Goal: Task Accomplishment & Management: Complete application form

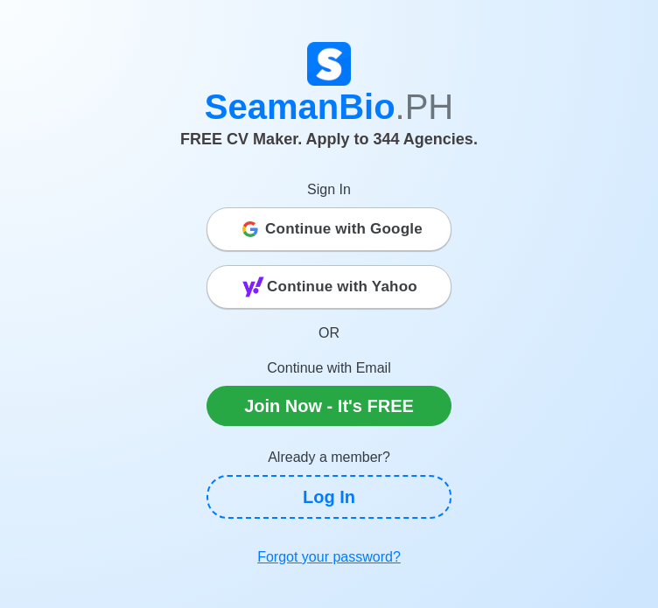
click at [339, 231] on span "Continue with Google" at bounding box center [343, 229] width 157 height 35
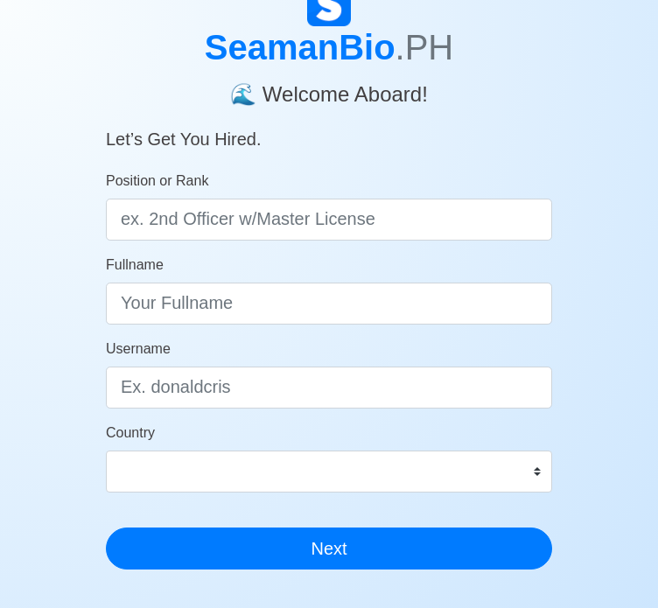
scroll to position [87, 0]
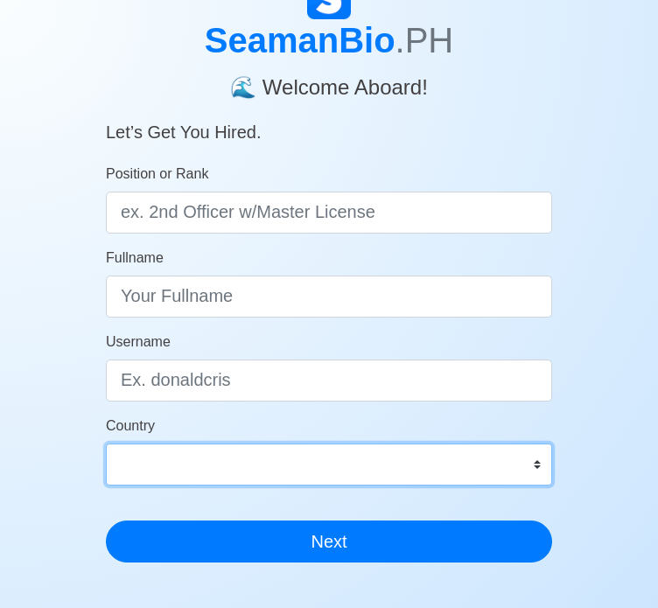
click at [521, 472] on select "[GEOGRAPHIC_DATA] [GEOGRAPHIC_DATA] [GEOGRAPHIC_DATA] [GEOGRAPHIC_DATA] [US_STA…" at bounding box center [329, 464] width 446 height 42
select select "PH"
click at [106, 443] on select "Afghanistan Åland Islands Albania Algeria American Samoa Andorra Angola Anguill…" at bounding box center [329, 464] width 446 height 42
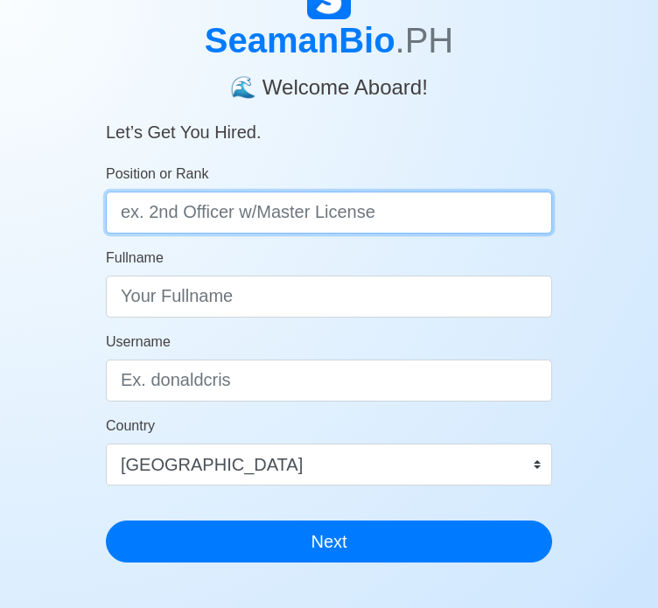
click at [203, 221] on input "Position or Rank" at bounding box center [329, 212] width 446 height 42
type input "Deck Cadet"
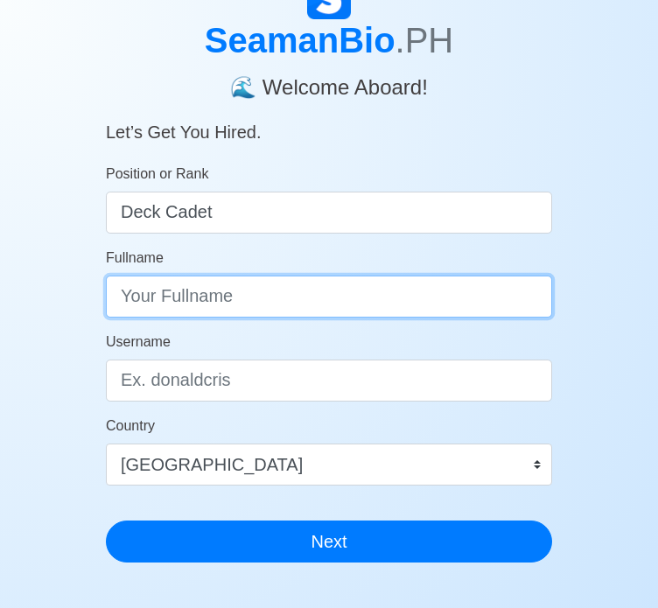
click at [219, 300] on input "Fullname" at bounding box center [329, 296] width 446 height 42
type input "Kenneth Jo C. Negrillo"
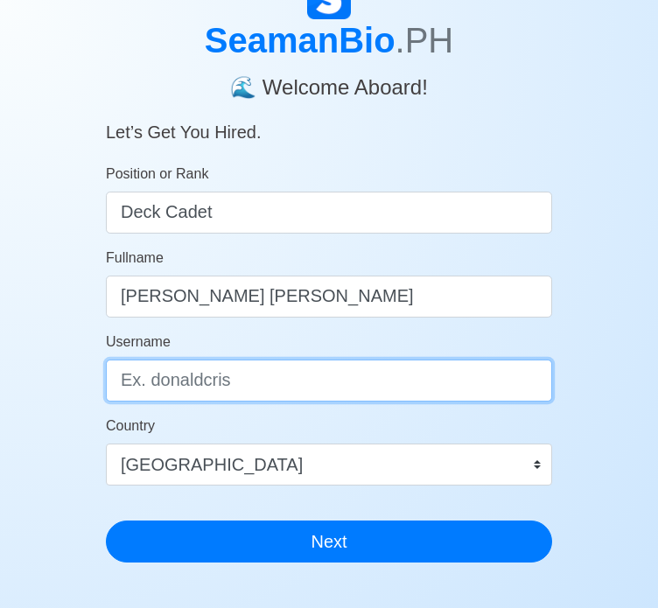
click at [162, 391] on input "Username" at bounding box center [329, 380] width 446 height 42
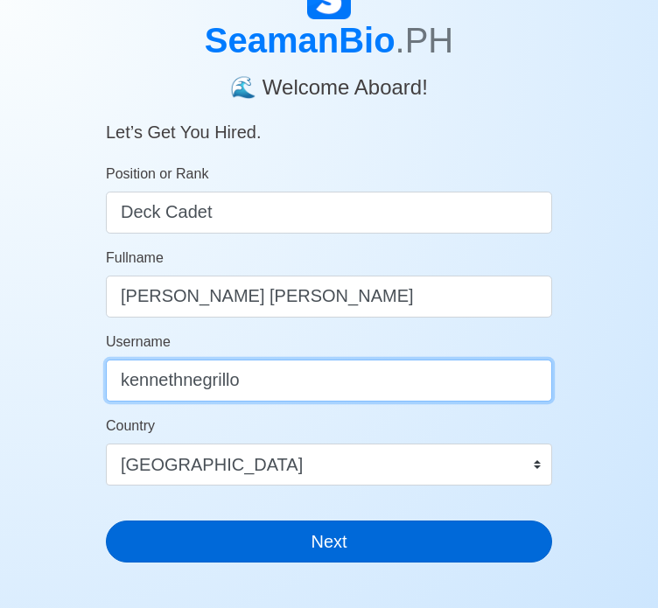
type input "kennethnegrillo"
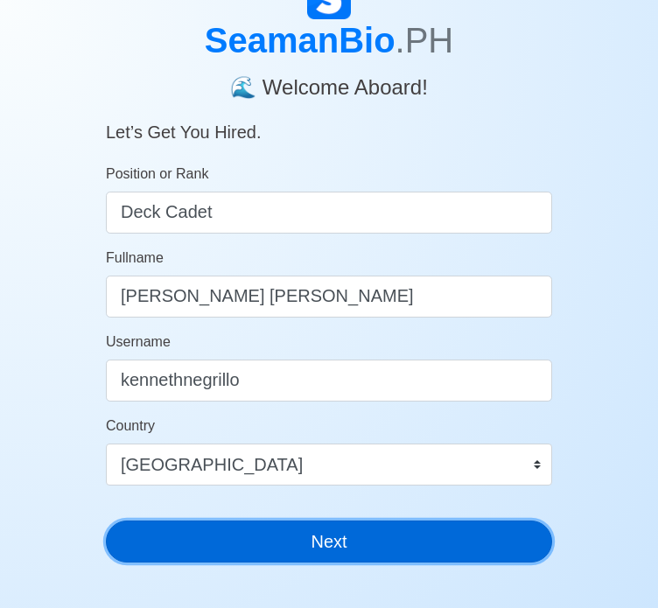
drag, startPoint x: 388, startPoint y: 544, endPoint x: 362, endPoint y: 537, distance: 27.1
click at [388, 543] on button "Next" at bounding box center [329, 541] width 446 height 42
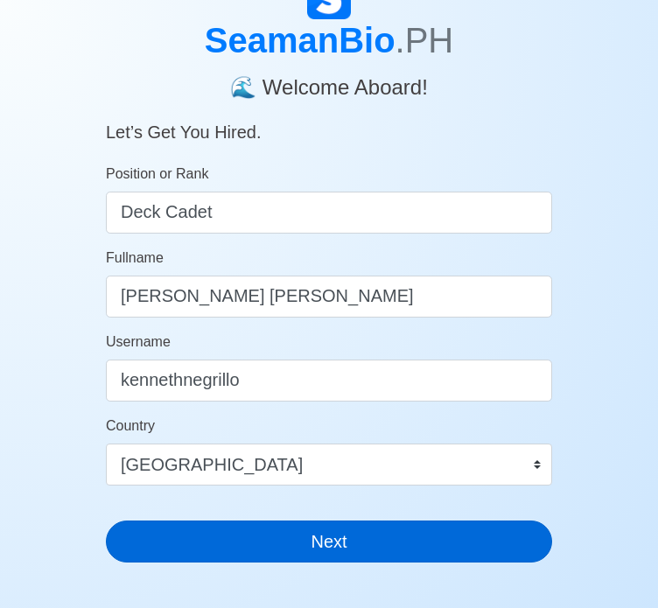
scroll to position [21, 0]
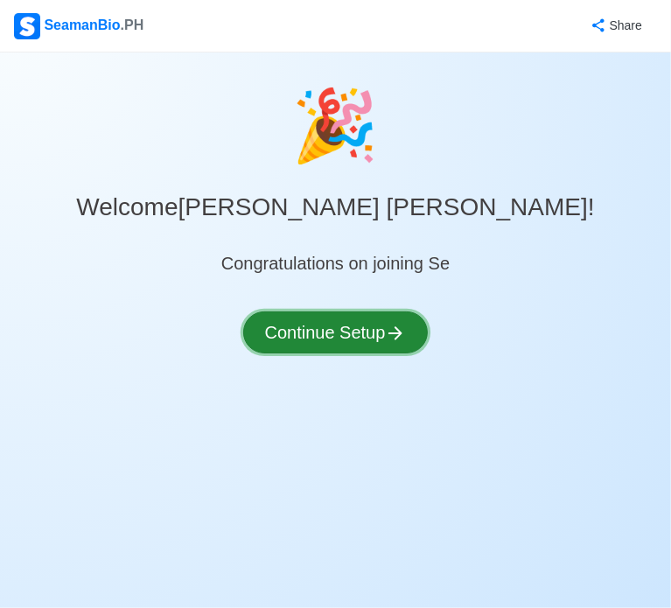
click at [405, 331] on icon at bounding box center [395, 333] width 21 height 21
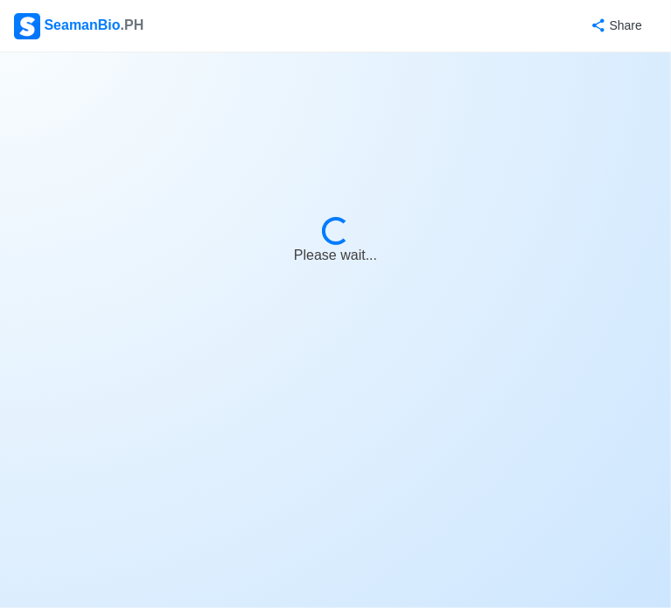
select select "Visible for Hiring"
select select "PH"
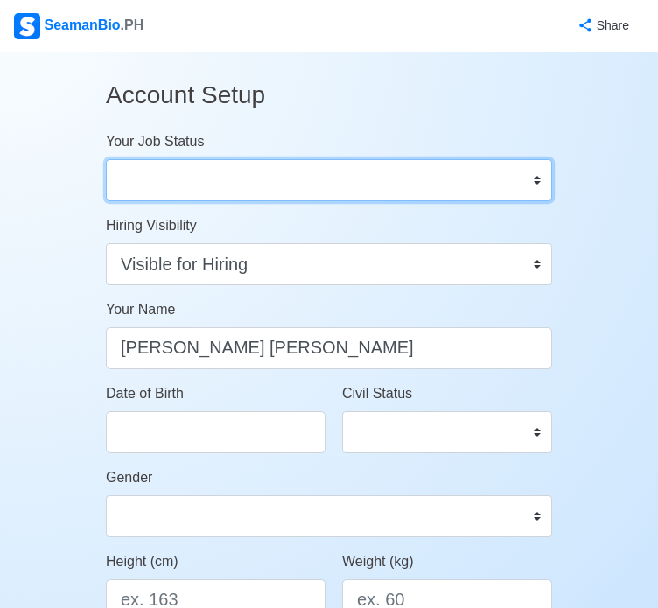
click at [334, 178] on select "Onboard Actively Looking for Job Not Looking for Job" at bounding box center [329, 180] width 446 height 42
select select "Actively Looking for Job"
click at [106, 159] on select "Onboard Actively Looking for Job Not Looking for Job" at bounding box center [329, 180] width 446 height 42
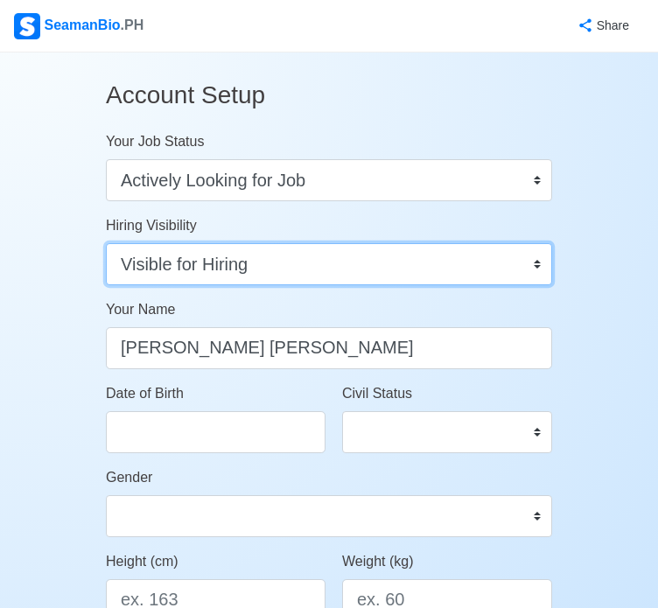
click at [321, 262] on select "Visible for Hiring Not Visible for Hiring" at bounding box center [329, 264] width 446 height 42
click at [315, 267] on select "Visible for Hiring Not Visible for Hiring" at bounding box center [329, 264] width 446 height 42
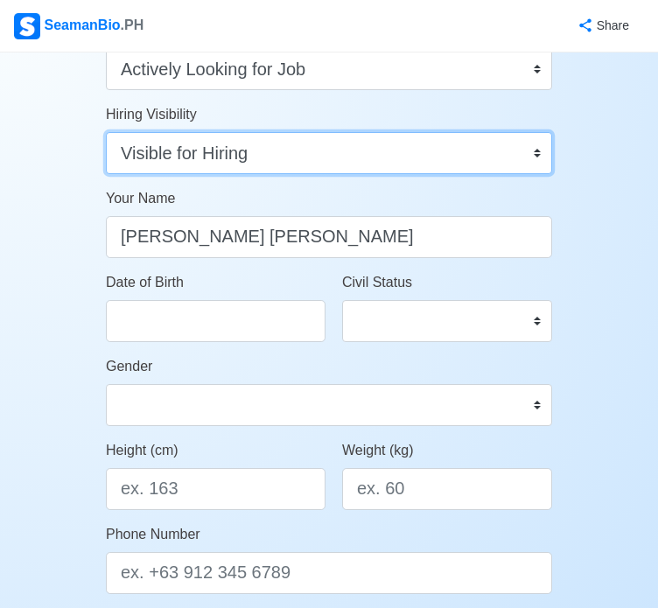
scroll to position [175, 0]
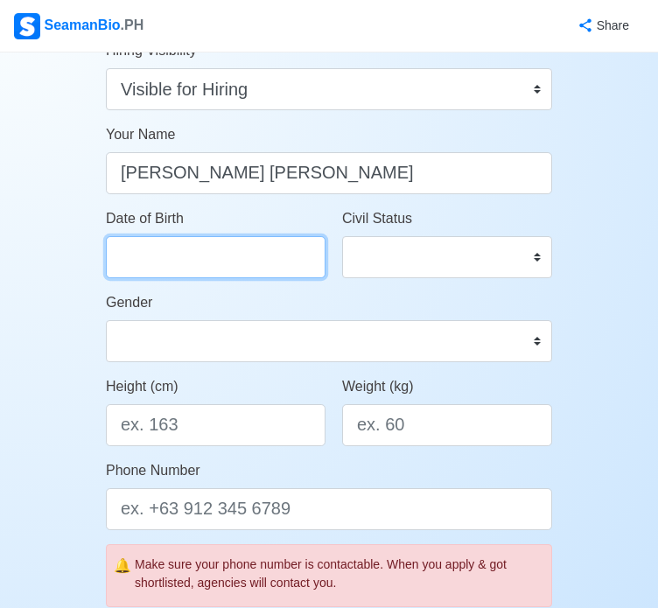
click at [220, 254] on input "Date of Birth" at bounding box center [215, 257] width 219 height 42
select select "****"
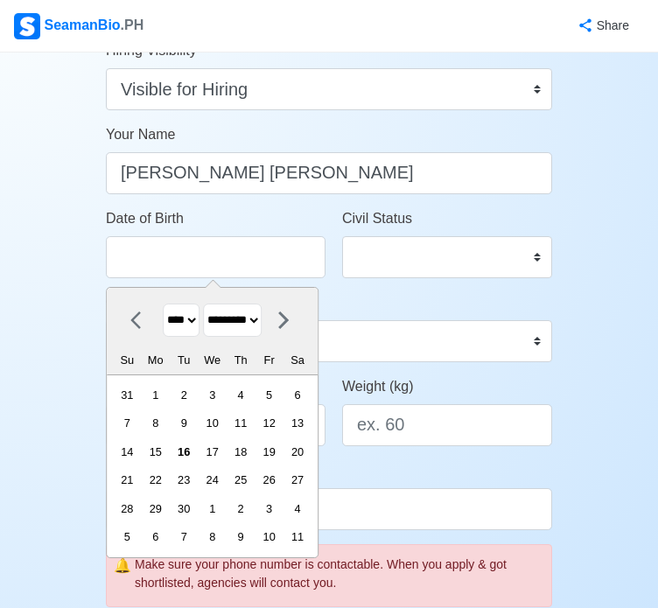
click at [261, 321] on select "******* ******** ***** ***** *** **** **** ****** ********* ******* ******** **…" at bounding box center [232, 320] width 59 height 34
select select "********"
click at [210, 303] on select "******* ******** ***** ***** *** **** **** ****** ********* ******* ******** **…" at bounding box center [232, 320] width 59 height 34
click at [199, 311] on select "**** **** **** **** **** **** **** **** **** **** **** **** **** **** **** ****…" at bounding box center [181, 320] width 37 height 34
select select "****"
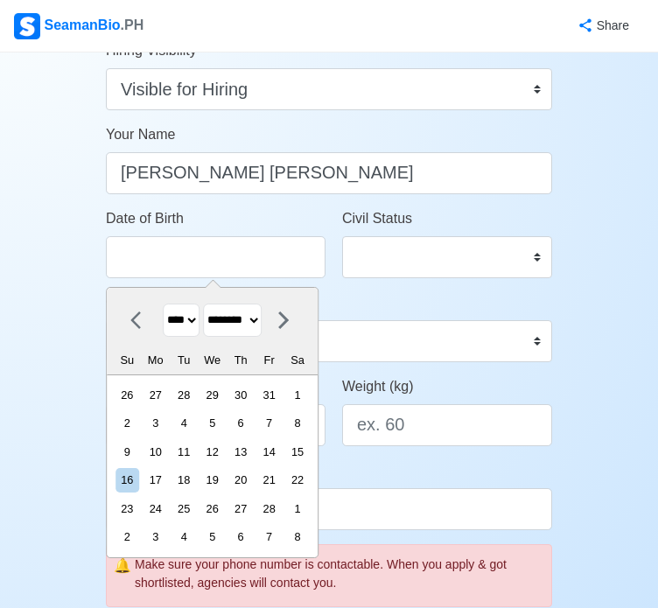
click at [163, 303] on select "**** **** **** **** **** **** **** **** **** **** **** **** **** **** **** ****…" at bounding box center [181, 320] width 37 height 34
click at [303, 422] on div "14" at bounding box center [298, 423] width 24 height 24
type input "02/14/2004"
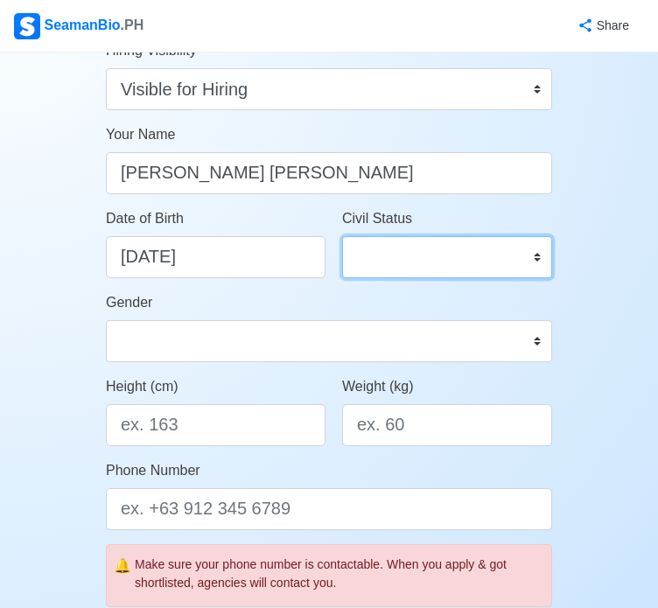
click at [445, 268] on select "Single Married Widowed Separated" at bounding box center [447, 257] width 210 height 42
select select "Single"
click at [342, 236] on select "Single Married Widowed Separated" at bounding box center [447, 257] width 210 height 42
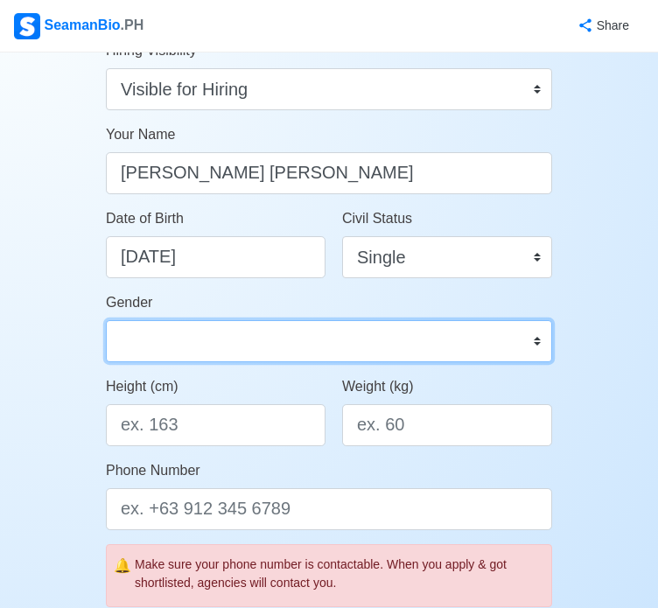
click at [310, 326] on select "Male Female" at bounding box center [329, 341] width 446 height 42
select select "[DEMOGRAPHIC_DATA]"
click at [106, 320] on select "Male Female" at bounding box center [329, 341] width 446 height 42
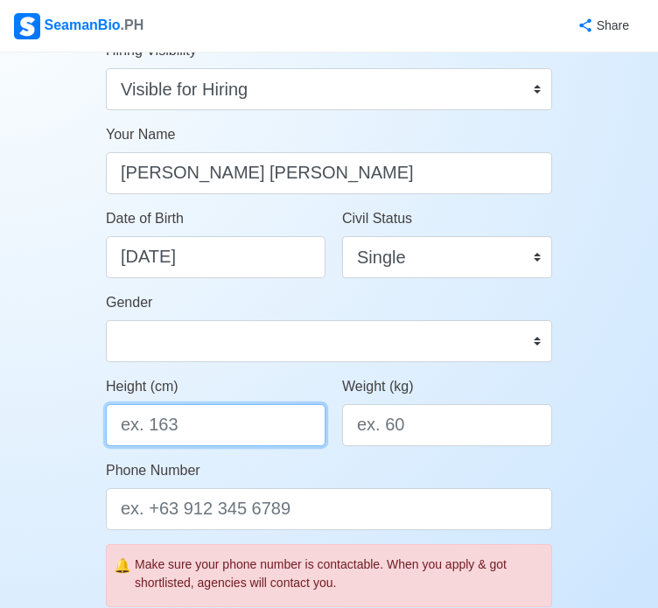
click at [194, 417] on input "Height (cm)" at bounding box center [215, 425] width 219 height 42
click at [160, 433] on input "Height (cm)" at bounding box center [215, 425] width 219 height 42
type input "177.8"
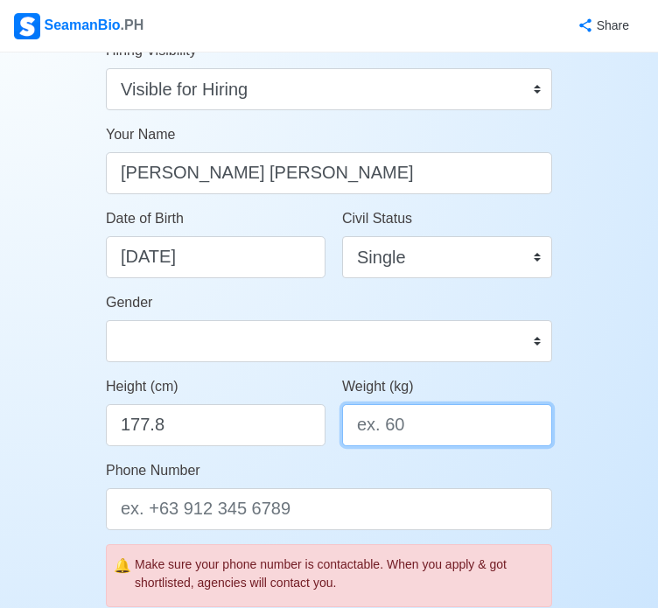
click at [406, 433] on input "Weight (kg)" at bounding box center [447, 425] width 210 height 42
type input "80"
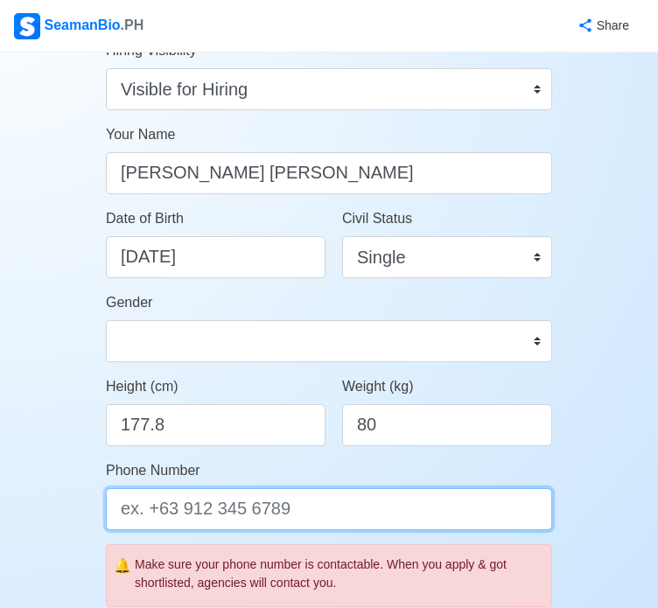
click at [222, 501] on input "Phone Number" at bounding box center [329, 509] width 446 height 42
type input "9"
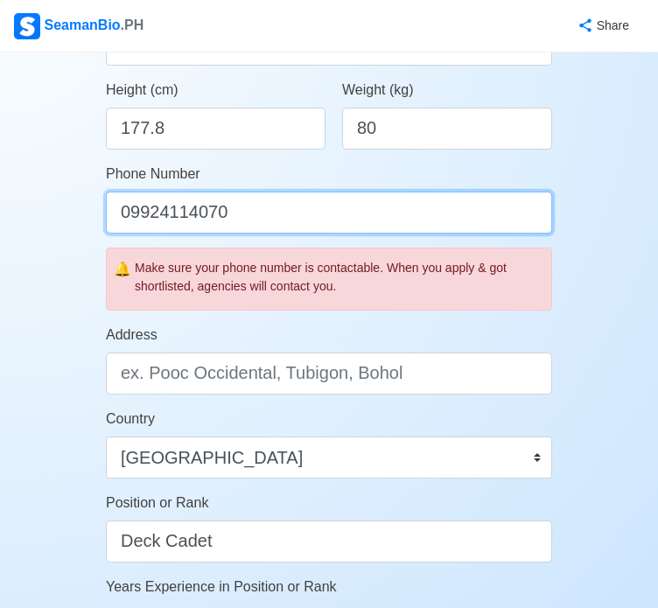
scroll to position [612, 0]
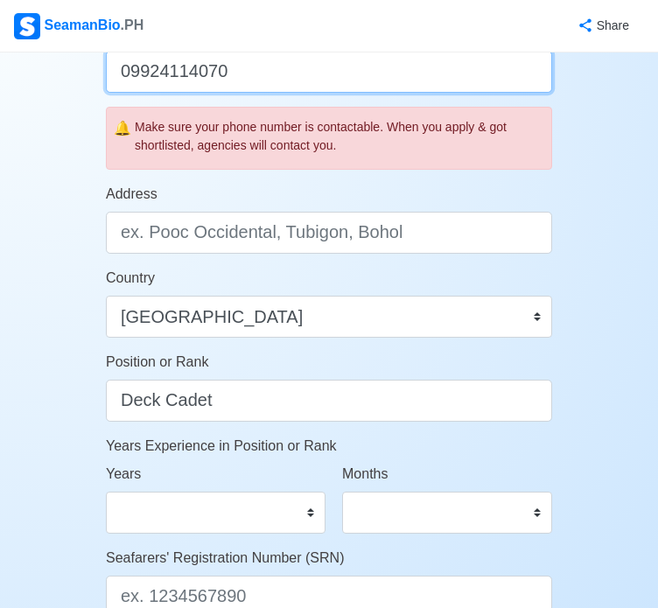
type input "09924114070"
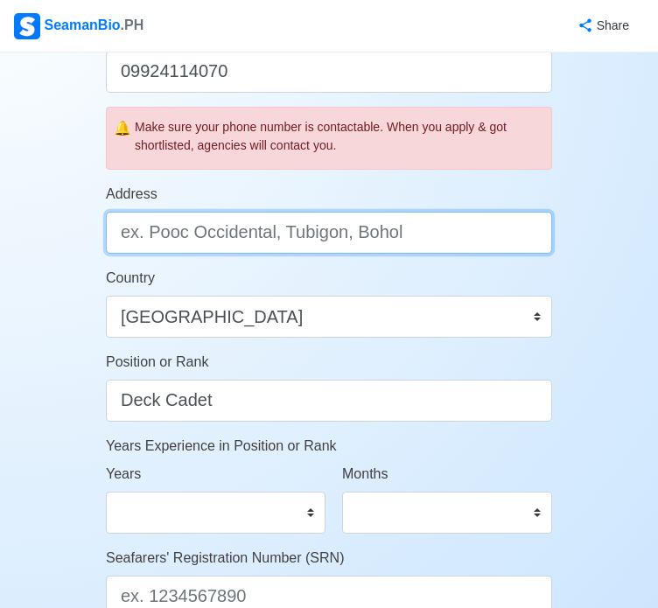
click at [282, 231] on input "Address" at bounding box center [329, 233] width 446 height 42
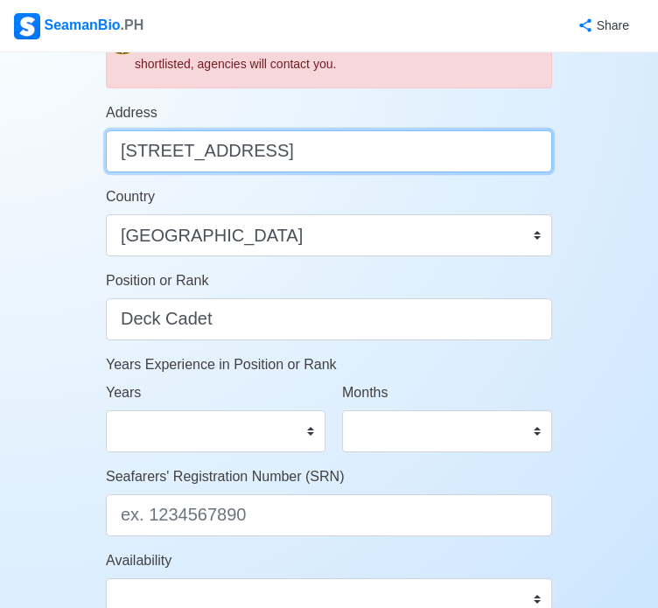
scroll to position [700, 0]
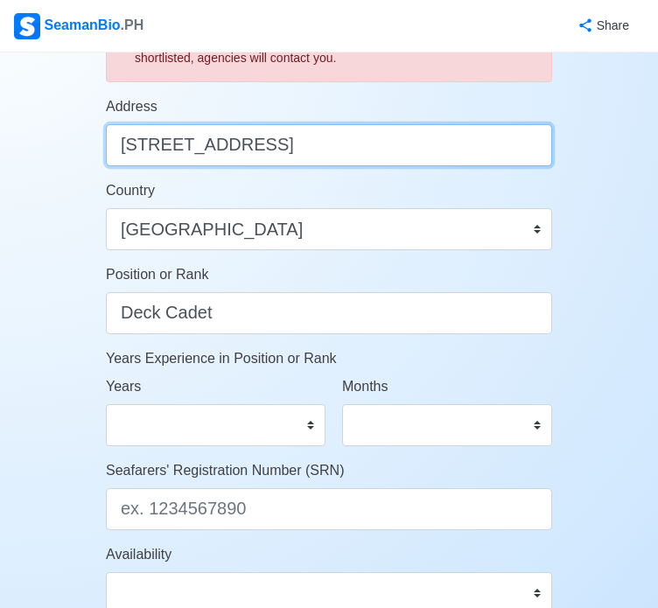
type input "46 Calit, Binmaley, Pangasinan, Philippines"
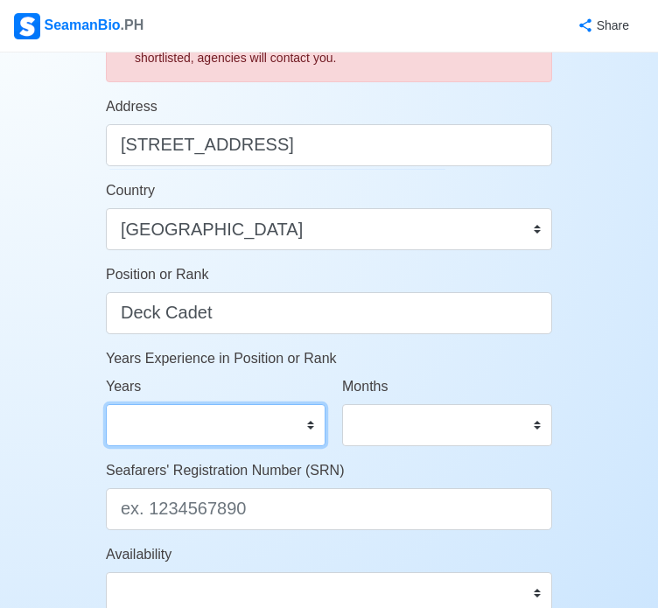
click at [236, 415] on select "0 1 2 3 4 5 6 7 8 9 10 11 12 13 14 15 16 17 18 19 20 21 22 23 24 25 26 27 28 29…" at bounding box center [215, 425] width 219 height 42
select select "0"
click at [106, 404] on select "0 1 2 3 4 5 6 7 8 9 10 11 12 13 14 15 16 17 18 19 20 21 22 23 24 25 26 27 28 29…" at bounding box center [215, 425] width 219 height 42
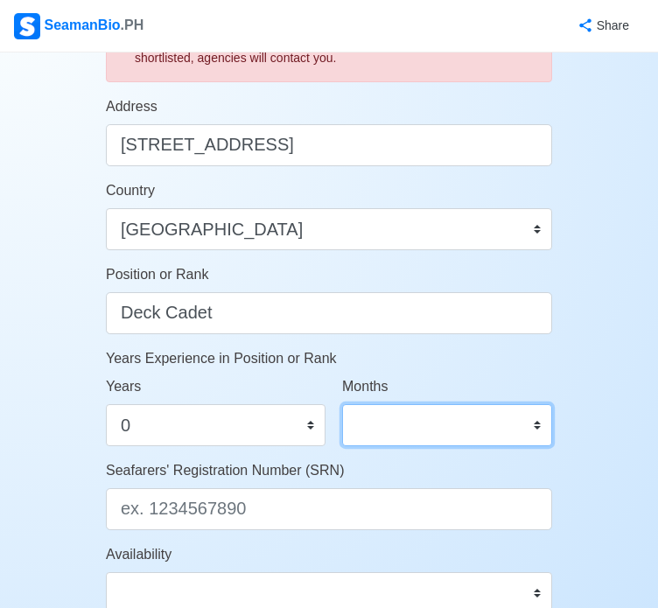
click at [388, 424] on select "0 1 2 3 4 5 6 7 8 9 10 11" at bounding box center [447, 425] width 210 height 42
select select "0"
click at [342, 404] on select "0 1 2 3 4 5 6 7 8 9 10 11" at bounding box center [447, 425] width 210 height 42
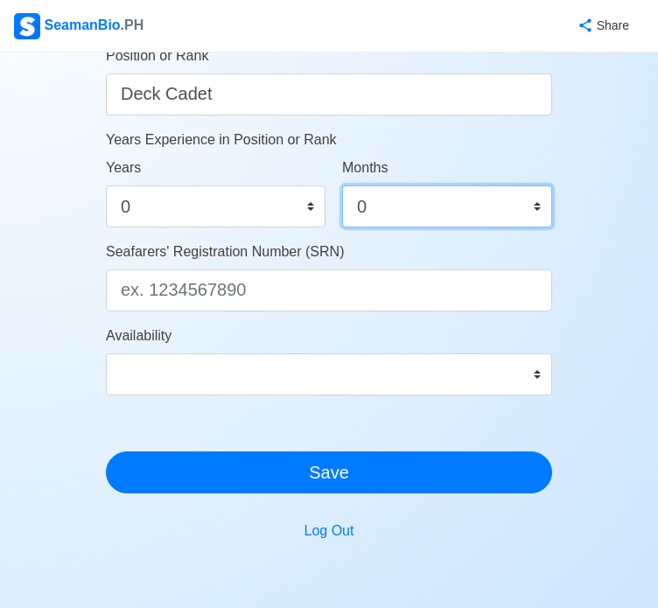
scroll to position [962, 0]
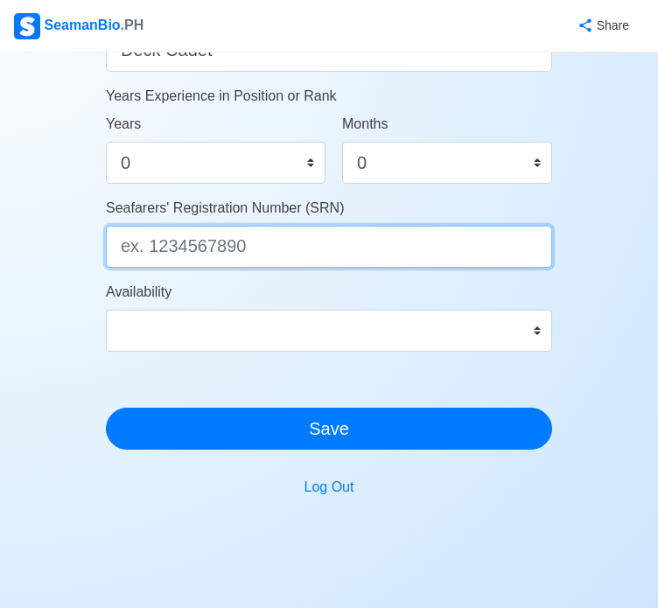
click at [183, 249] on input "Seafarers' Registration Number (SRN)" at bounding box center [329, 247] width 446 height 42
paste input "0402140040"
type input "0402140040"
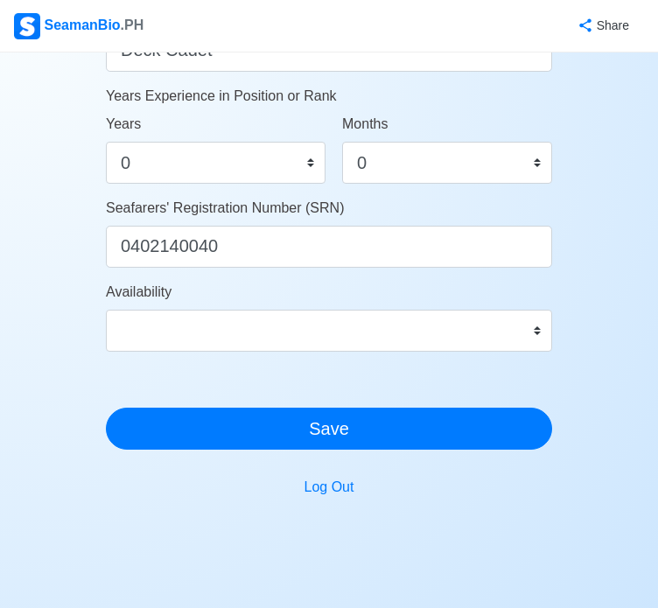
click at [337, 304] on div "Availability Immediate Oct 2025 Nov 2025 Dec 2025 Jan 2026 Feb 2026 Mar 2026 Ap…" at bounding box center [329, 317] width 446 height 70
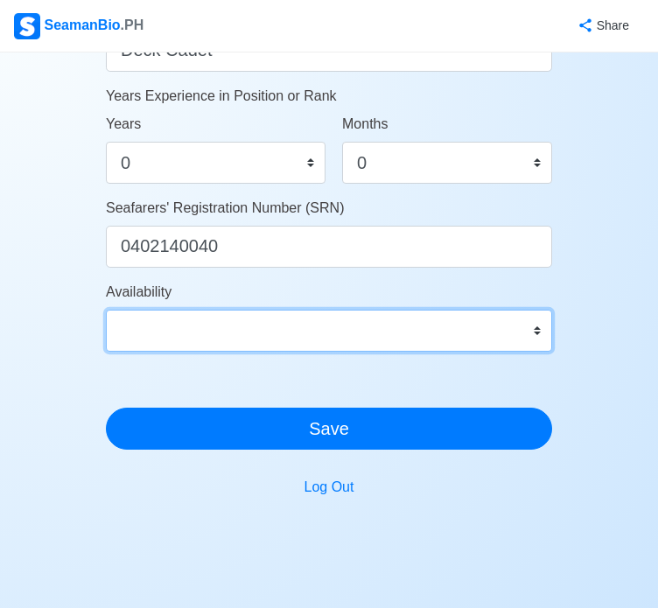
click at [337, 316] on select "Immediate Oct 2025 Nov 2025 Dec 2025 Jan 2026 Feb 2026 Mar 2026 Apr 2026 May 20…" at bounding box center [329, 331] width 446 height 42
click at [332, 335] on select "Immediate Oct 2025 Nov 2025 Dec 2025 Jan 2026 Feb 2026 Mar 2026 Apr 2026 May 20…" at bounding box center [329, 331] width 446 height 42
click at [383, 324] on select "Immediate Oct 2025 Nov 2025 Dec 2025 Jan 2026 Feb 2026 Mar 2026 Apr 2026 May 20…" at bounding box center [329, 331] width 446 height 42
select select "4102416000000"
click at [106, 310] on select "Immediate Oct 2025 Nov 2025 Dec 2025 Jan 2026 Feb 2026 Mar 2026 Apr 2026 May 20…" at bounding box center [329, 331] width 446 height 42
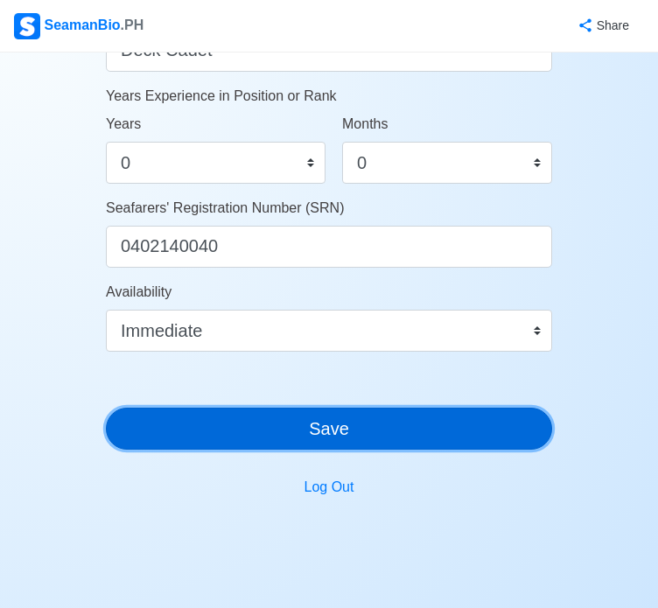
click at [442, 424] on button "Save" at bounding box center [329, 428] width 446 height 42
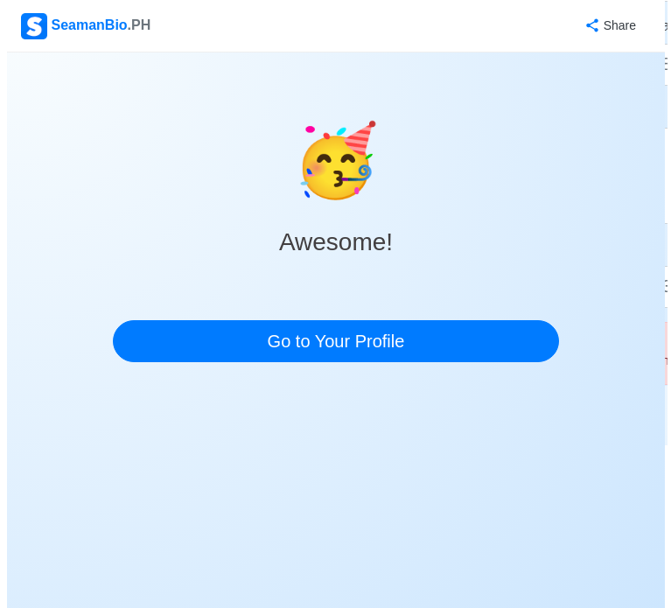
scroll to position [0, 0]
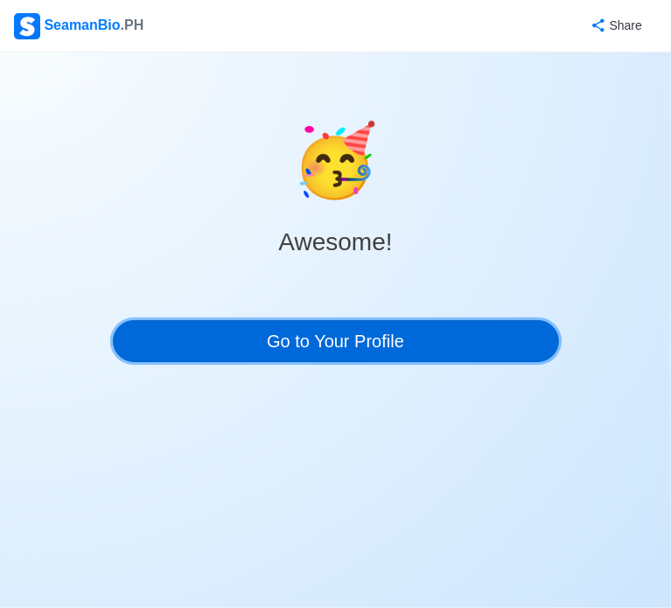
click at [407, 339] on link "Go to Your Profile" at bounding box center [336, 341] width 446 height 42
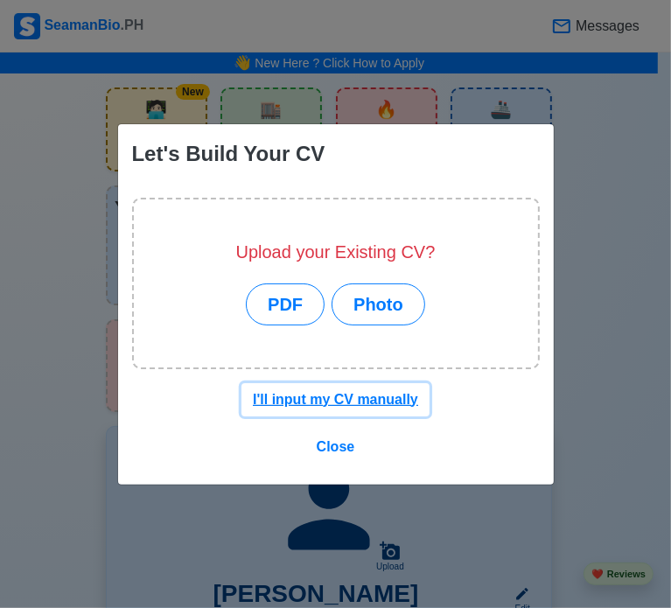
click at [356, 400] on u "I'll input my CV manually" at bounding box center [335, 399] width 165 height 15
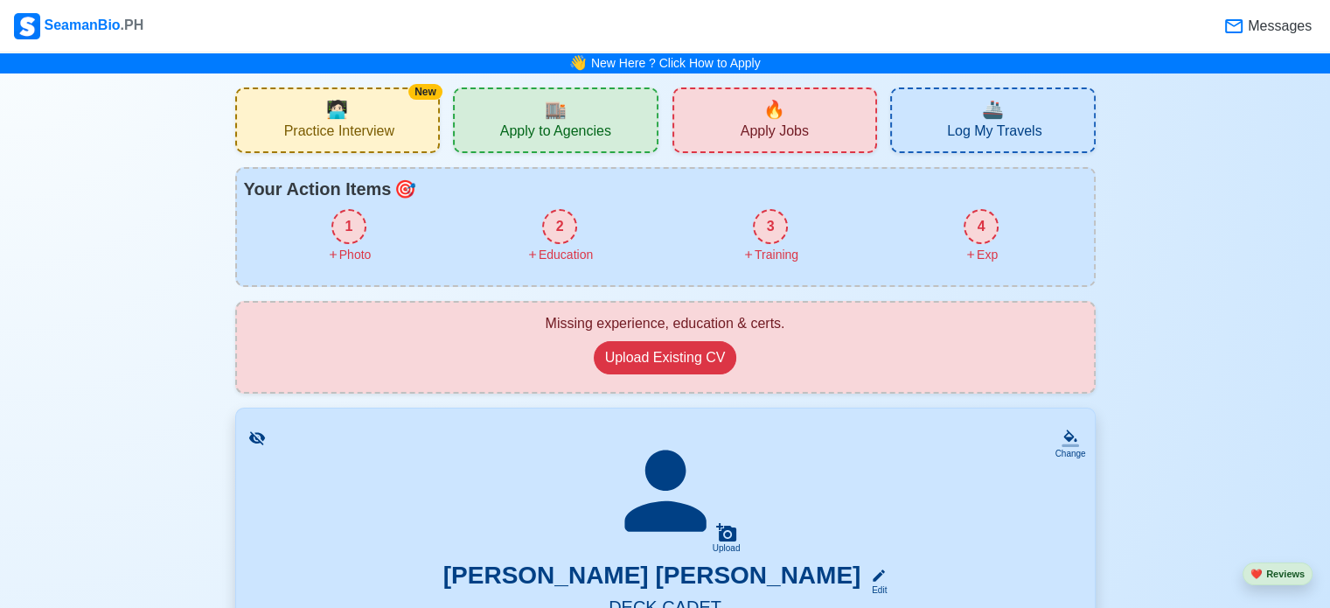
click at [344, 226] on div "1" at bounding box center [348, 226] width 35 height 35
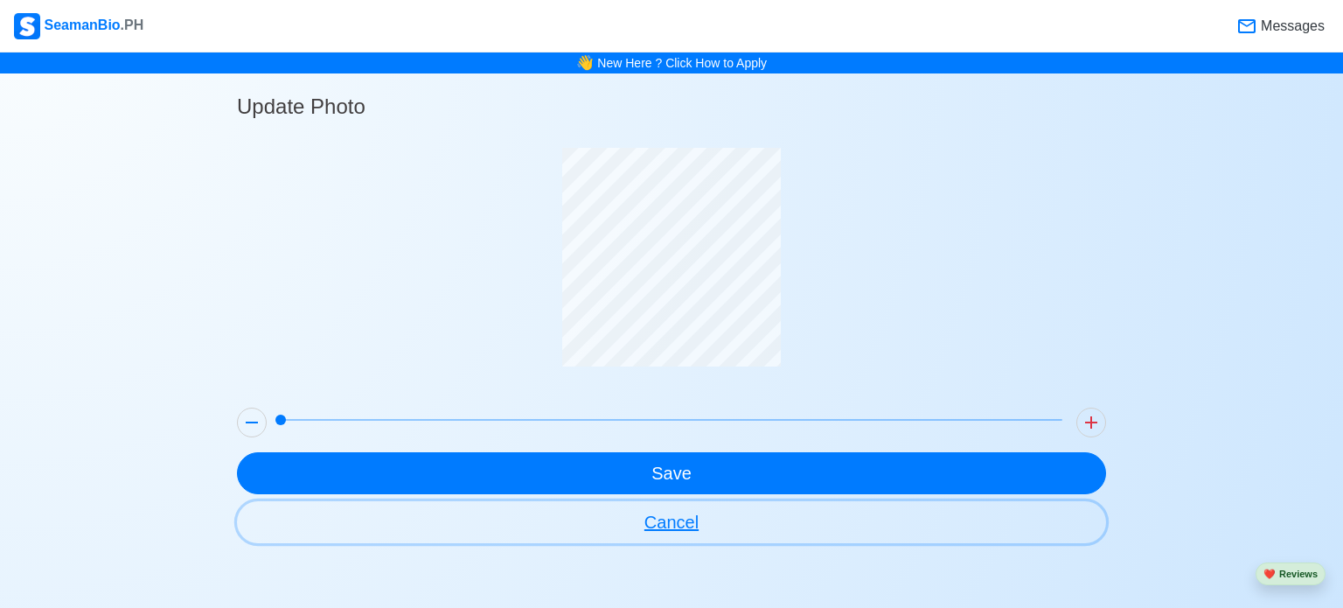
click at [664, 518] on button "Cancel" at bounding box center [671, 522] width 869 height 42
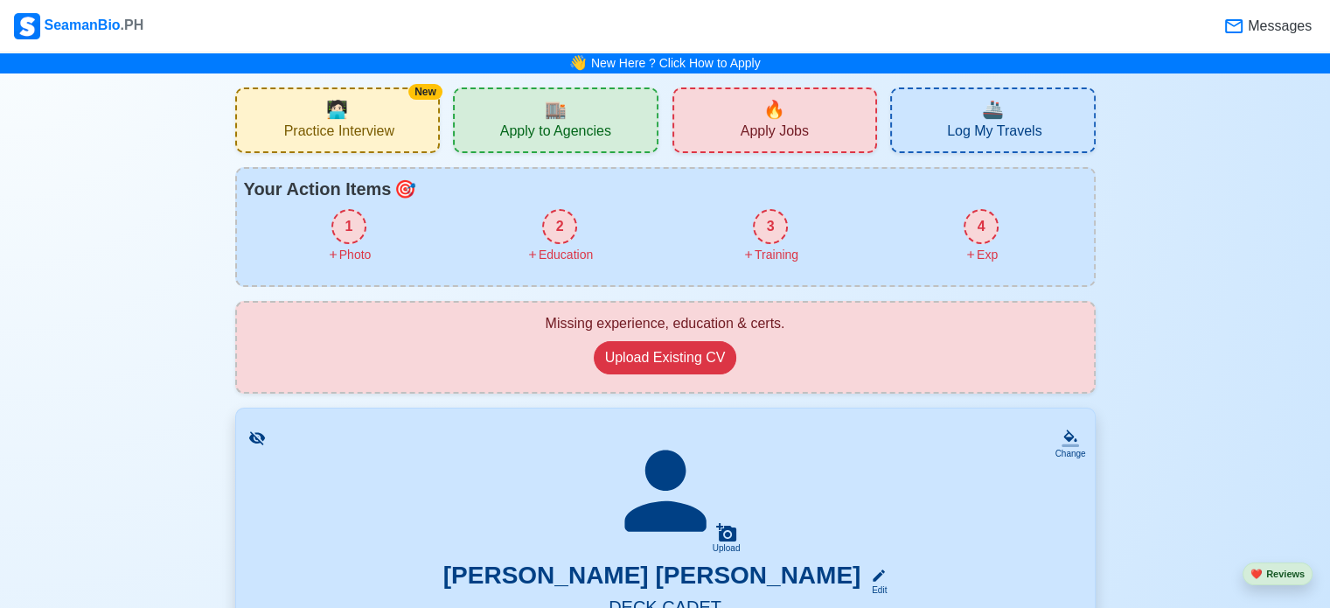
click at [348, 226] on div "1" at bounding box center [348, 226] width 35 height 35
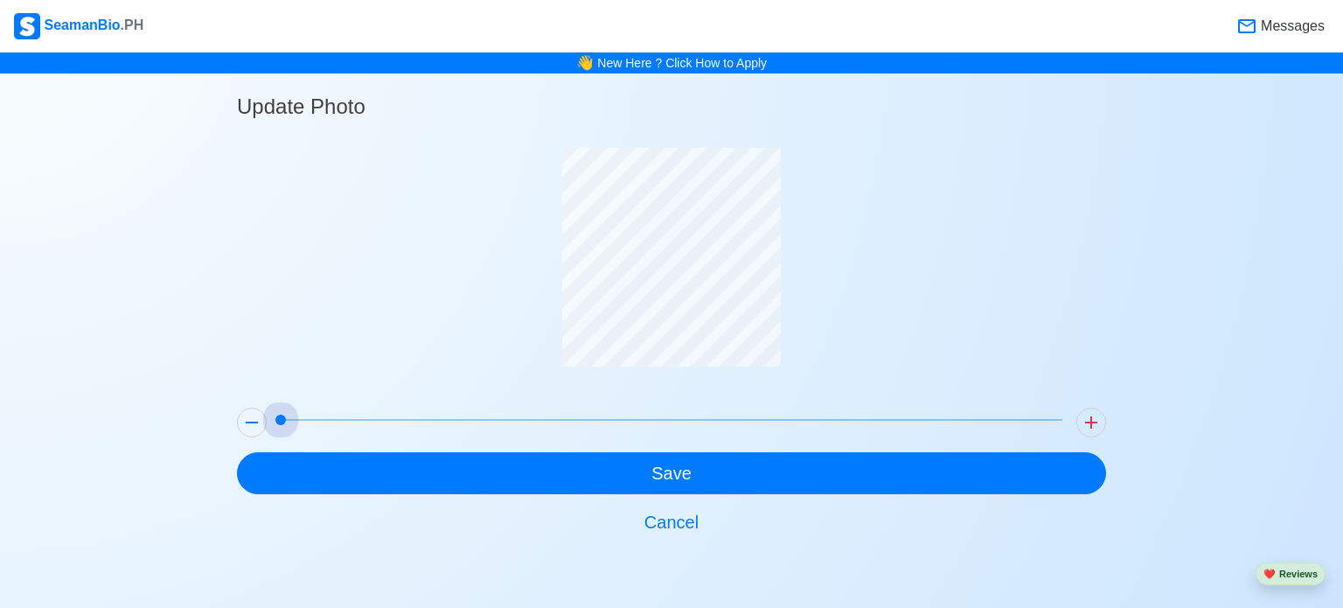
drag, startPoint x: 285, startPoint y: 414, endPoint x: 206, endPoint y: 390, distance: 82.4
click at [206, 390] on div "Update Photo Save Cancel" at bounding box center [671, 308] width 1343 height 470
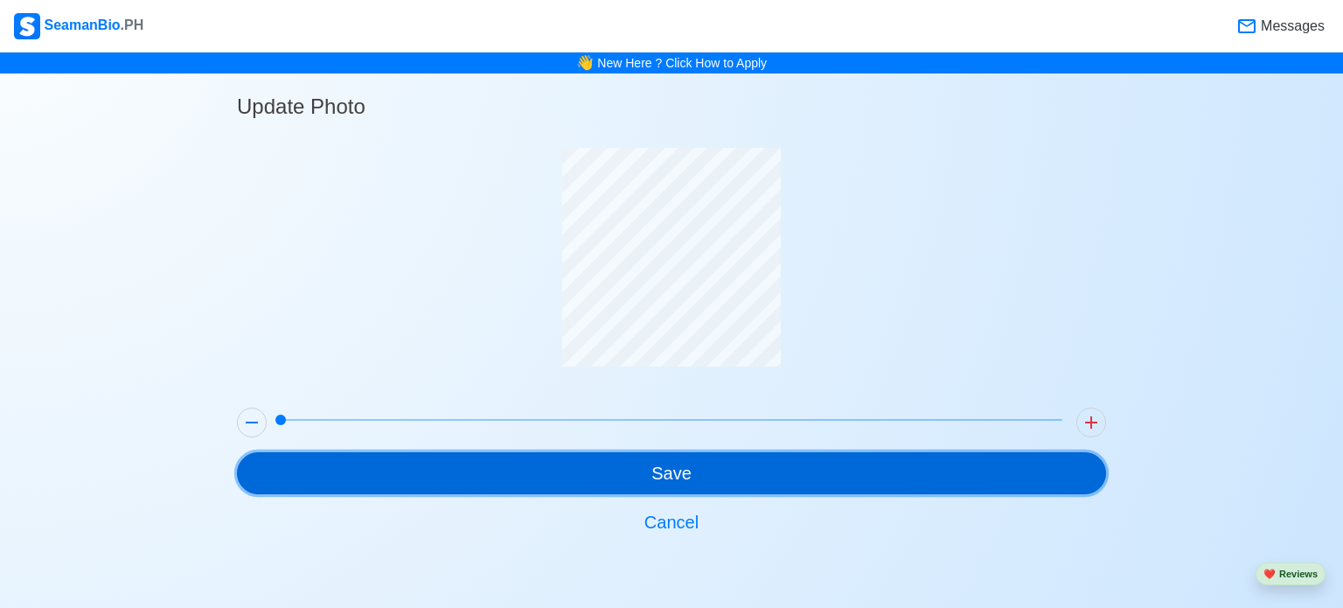
click at [670, 468] on button "Save" at bounding box center [671, 473] width 869 height 42
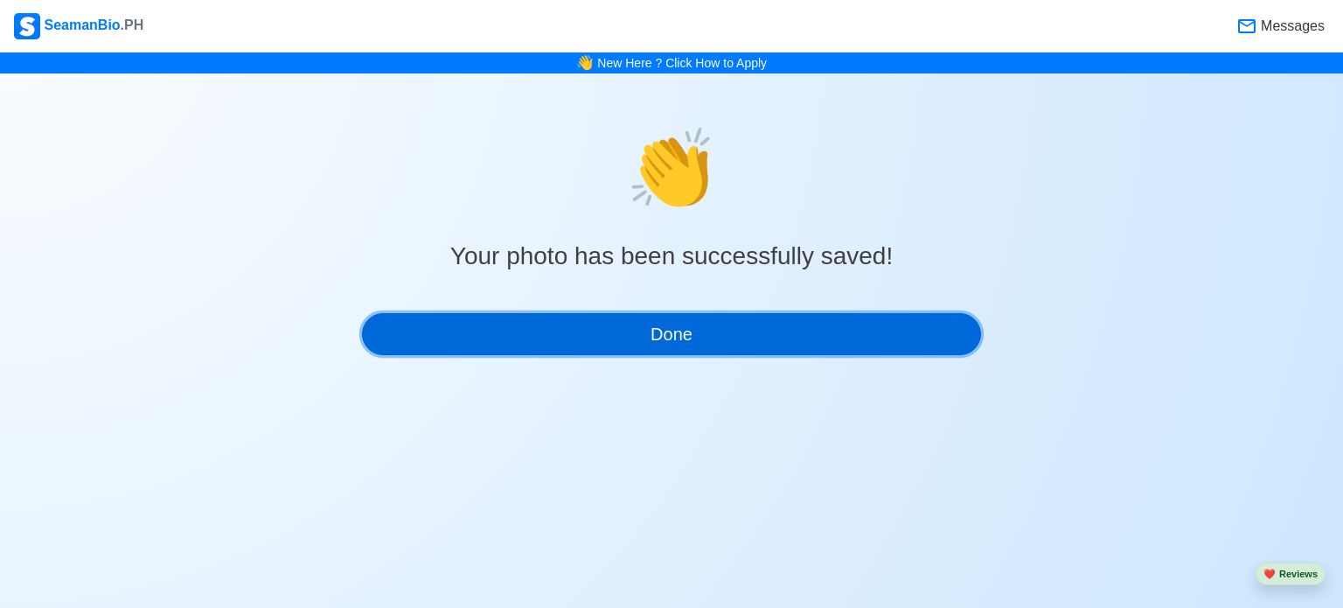
click at [670, 344] on button "Done" at bounding box center [671, 334] width 619 height 42
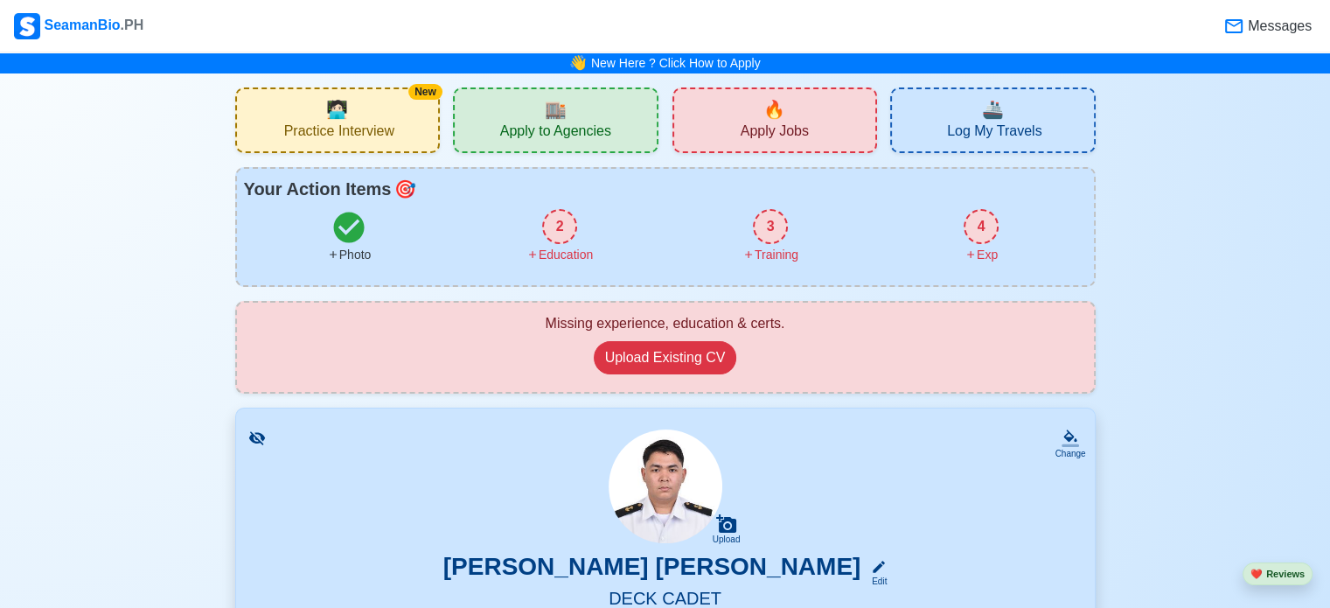
click at [562, 225] on div "2" at bounding box center [559, 226] width 35 height 35
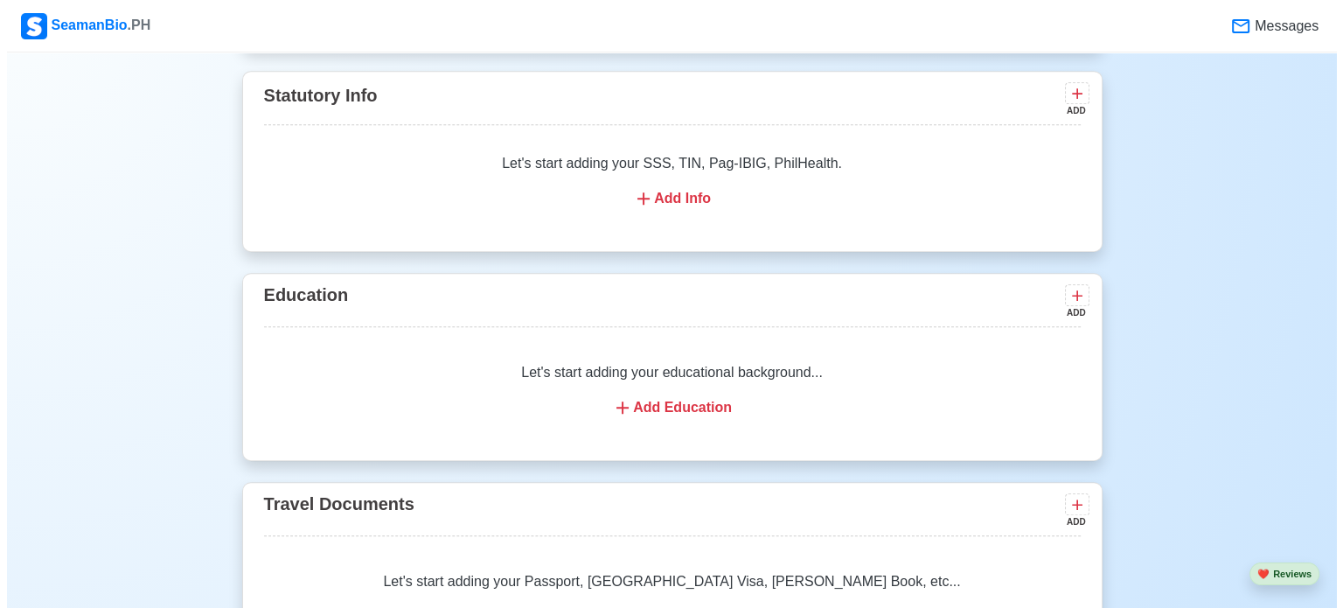
scroll to position [1116, 0]
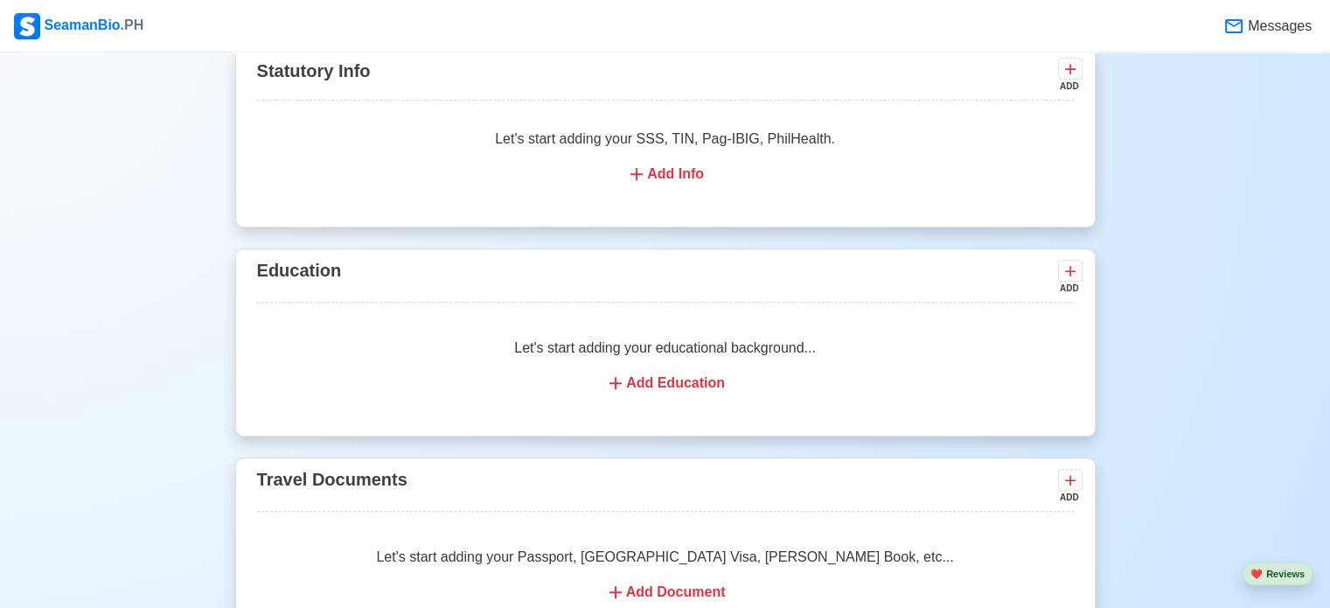
click at [668, 379] on div "Add Education" at bounding box center [665, 382] width 775 height 21
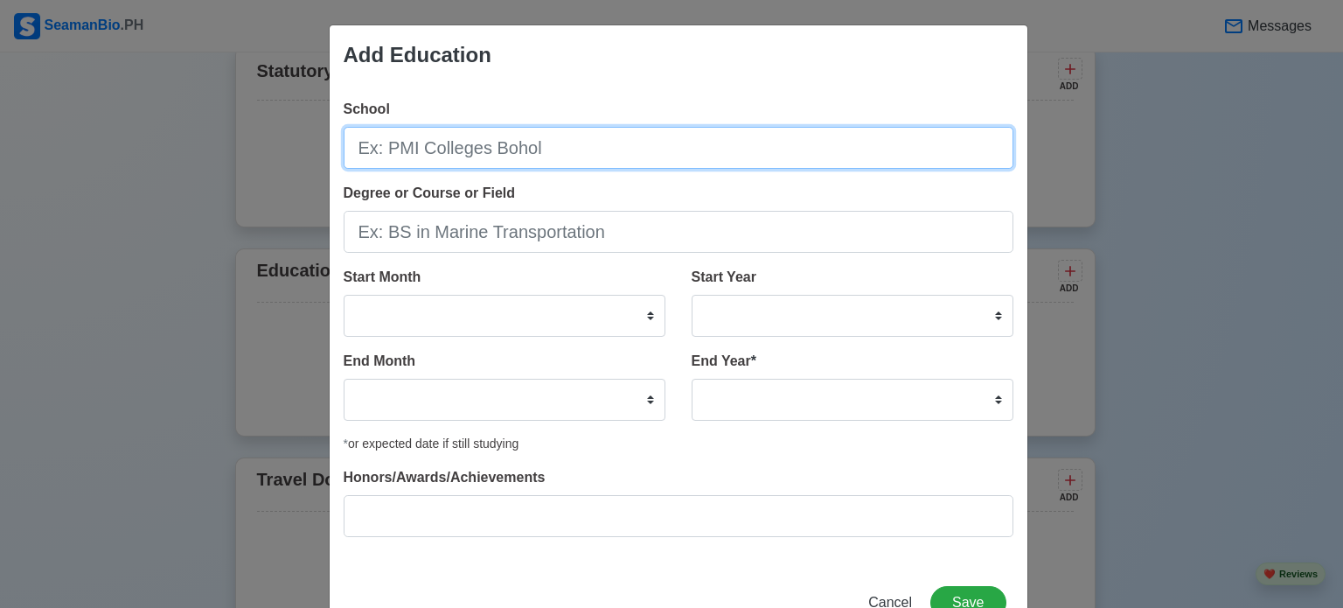
click at [470, 161] on input "School" at bounding box center [679, 148] width 670 height 42
type input "Pangasinan Merchant Marine Academy"
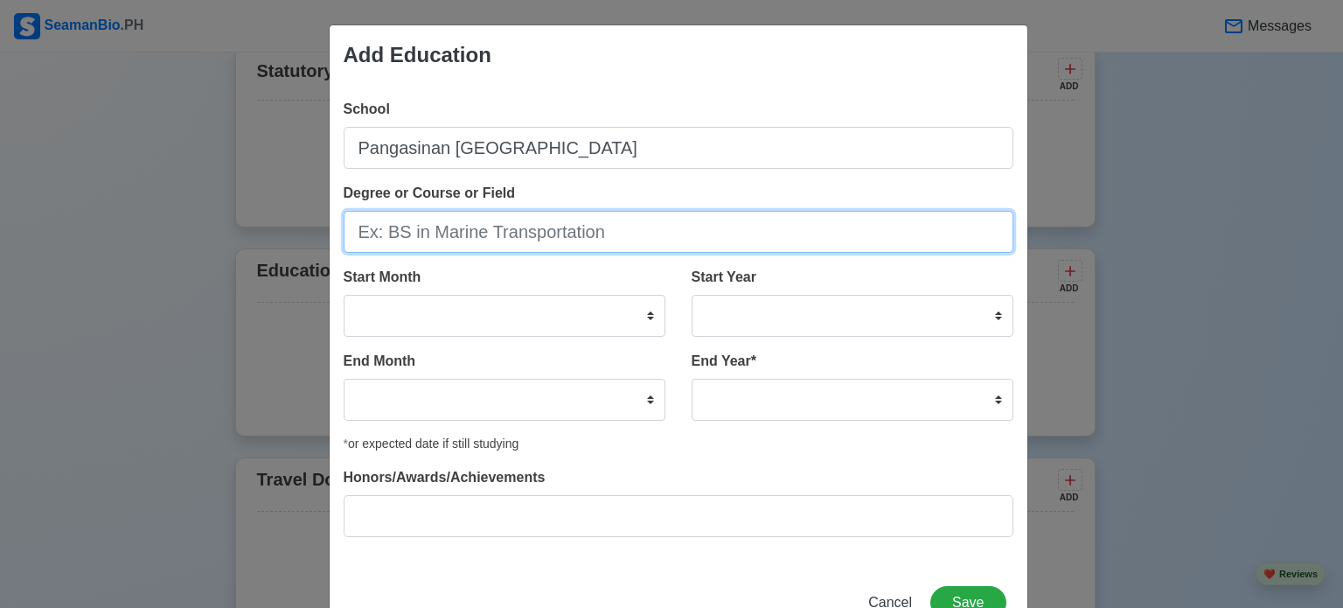
click at [509, 241] on input "Degree or Course or Field" at bounding box center [679, 232] width 670 height 42
type input "B"
type input "BS in Marine Transportation"
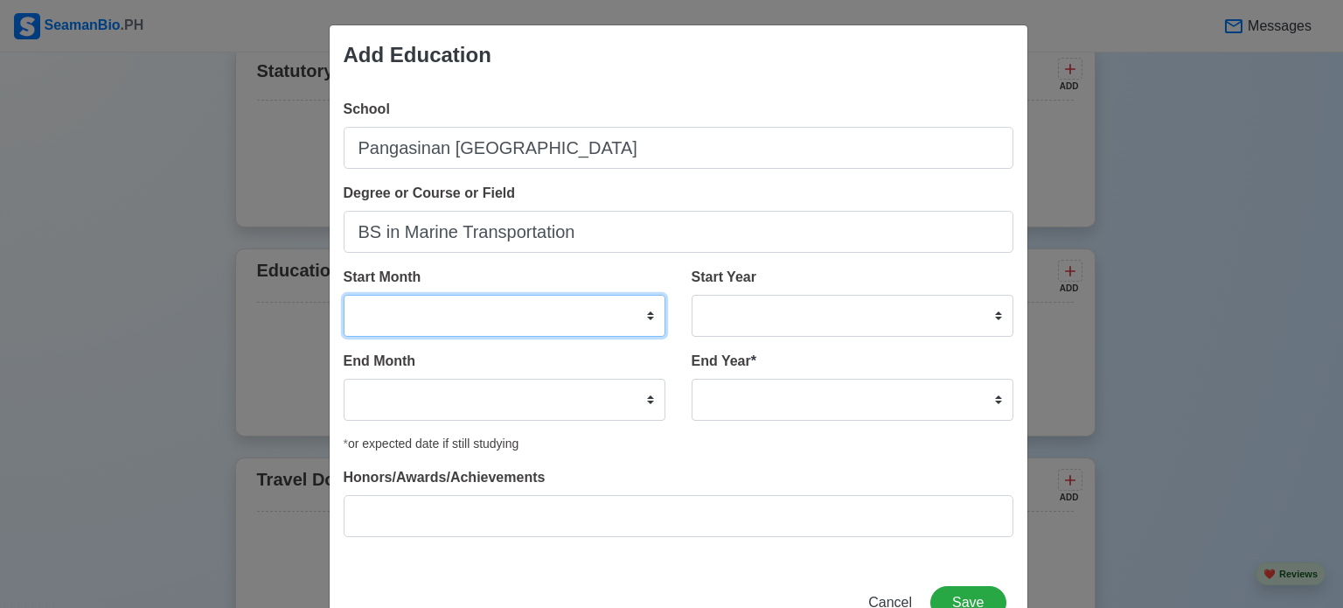
click at [621, 318] on select "January February March April May June July August September October November De…" at bounding box center [505, 316] width 322 height 42
select select "August"
click at [344, 295] on select "January February March April May June July August September October November De…" at bounding box center [505, 316] width 322 height 42
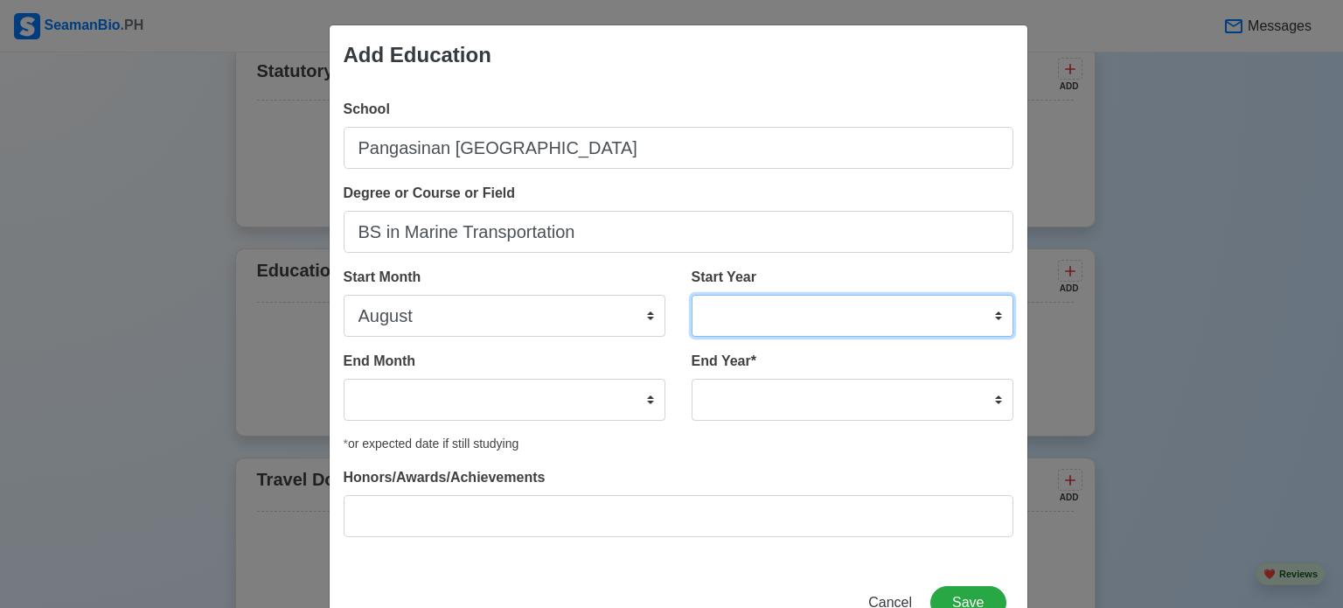
click at [841, 303] on select "2025 2024 2023 2022 2021 2020 2019 2018 2017 2016 2015 2014 2013 2012 2011 2010…" at bounding box center [853, 316] width 322 height 42
select select "2022"
click at [692, 295] on select "2025 2024 2023 2022 2021 2020 2019 2018 2017 2016 2015 2014 2013 2012 2011 2010…" at bounding box center [853, 316] width 322 height 42
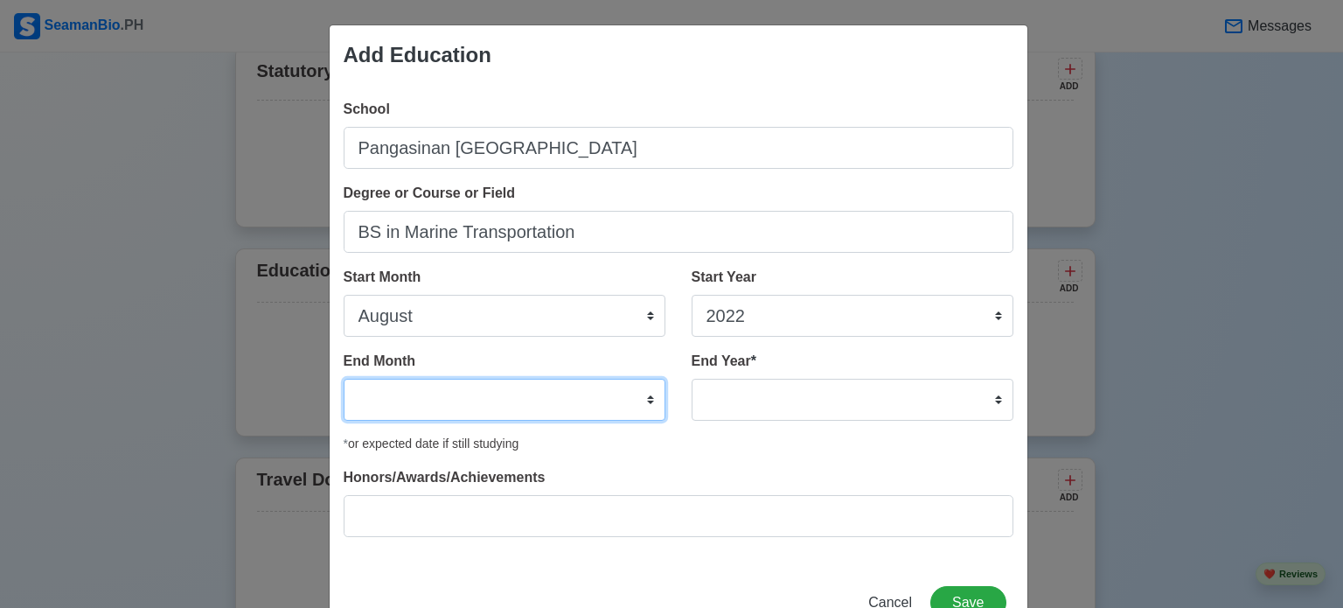
click at [557, 391] on select "January February March April May June July August September October November De…" at bounding box center [505, 400] width 322 height 42
select select "September"
click at [344, 379] on select "January February March April May June July August September October November De…" at bounding box center [505, 400] width 322 height 42
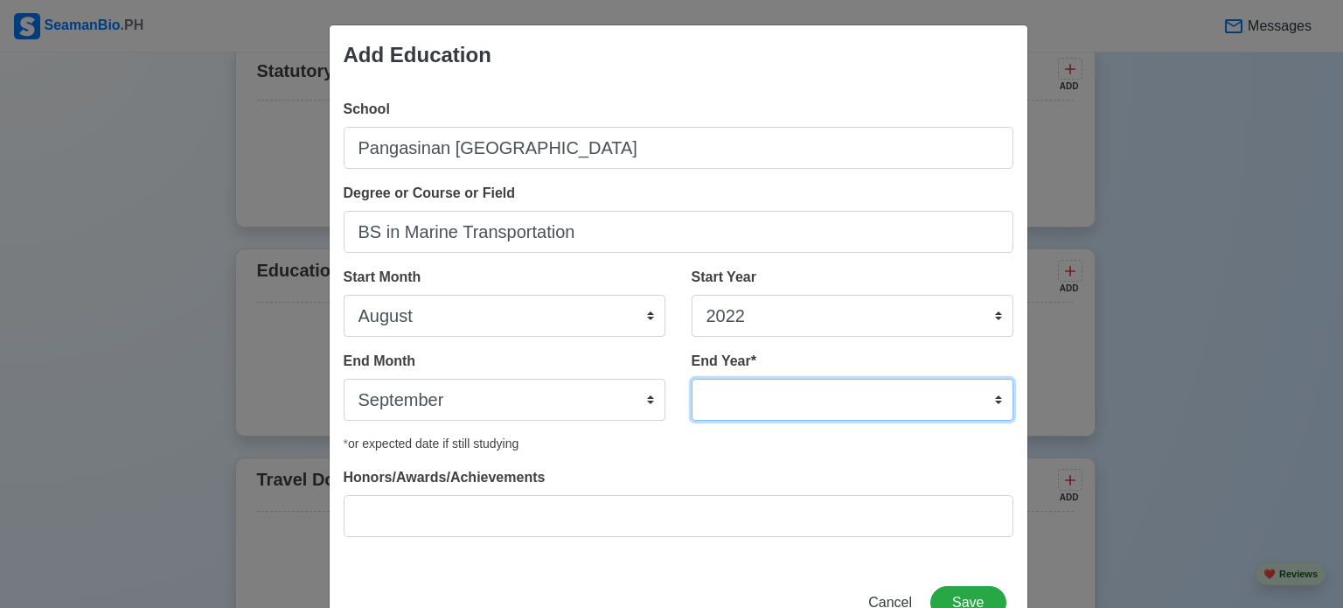
click at [772, 410] on select "2035 2034 2033 2032 2031 2030 2029 2028 2027 2026 2025 2024 2023 2022 2021 2020…" at bounding box center [853, 400] width 322 height 42
select select "2025"
click at [692, 379] on select "2035 2034 2033 2032 2031 2030 2029 2028 2027 2026 2025 2024 2023 2022 2021 2020…" at bounding box center [853, 400] width 322 height 42
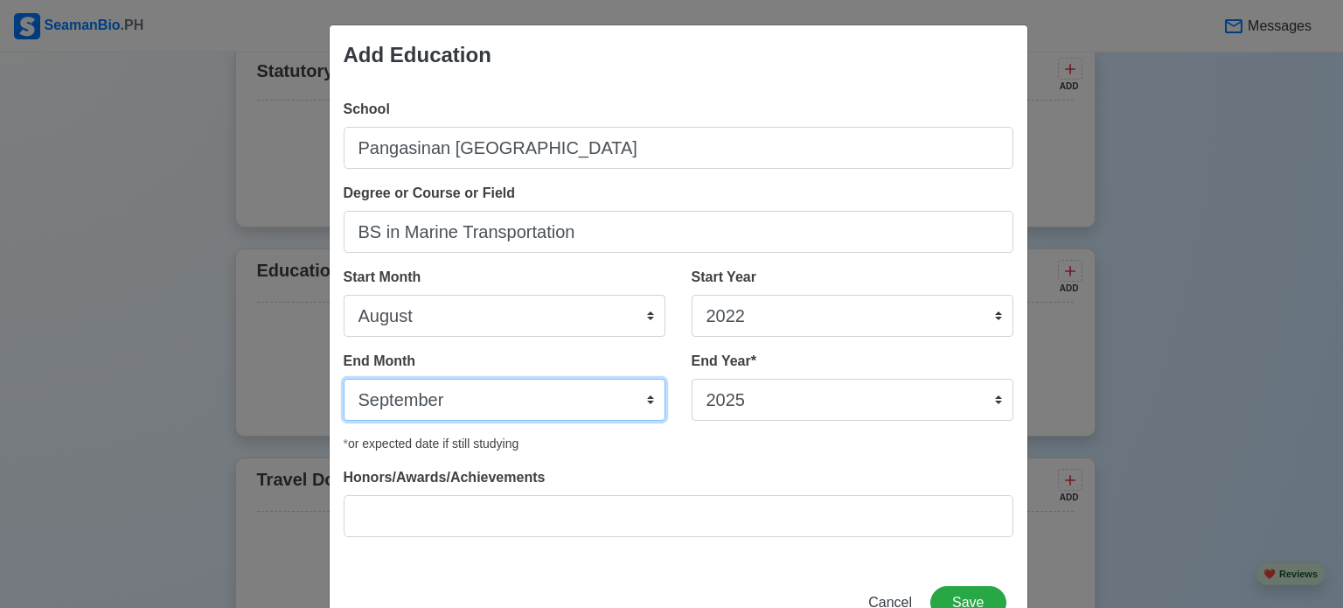
click at [621, 401] on select "January February March April May June July August September October November De…" at bounding box center [505, 400] width 322 height 42
select select "July"
click at [344, 379] on select "January February March April May June July August September October November De…" at bounding box center [505, 400] width 322 height 42
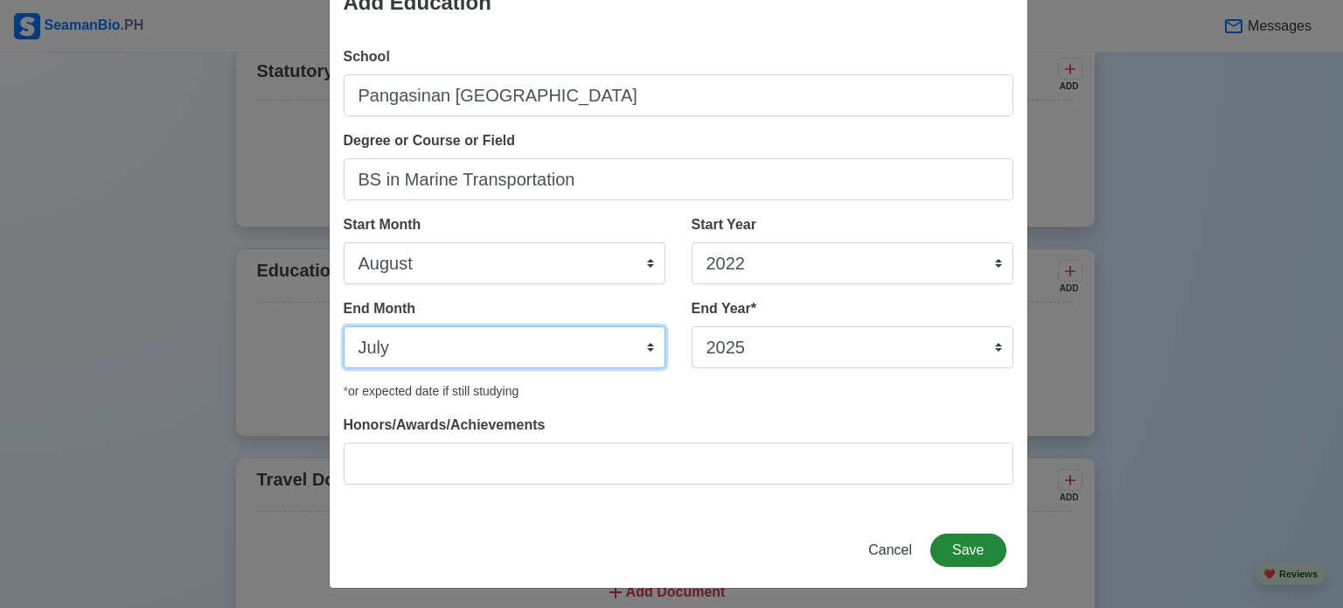
scroll to position [56, 0]
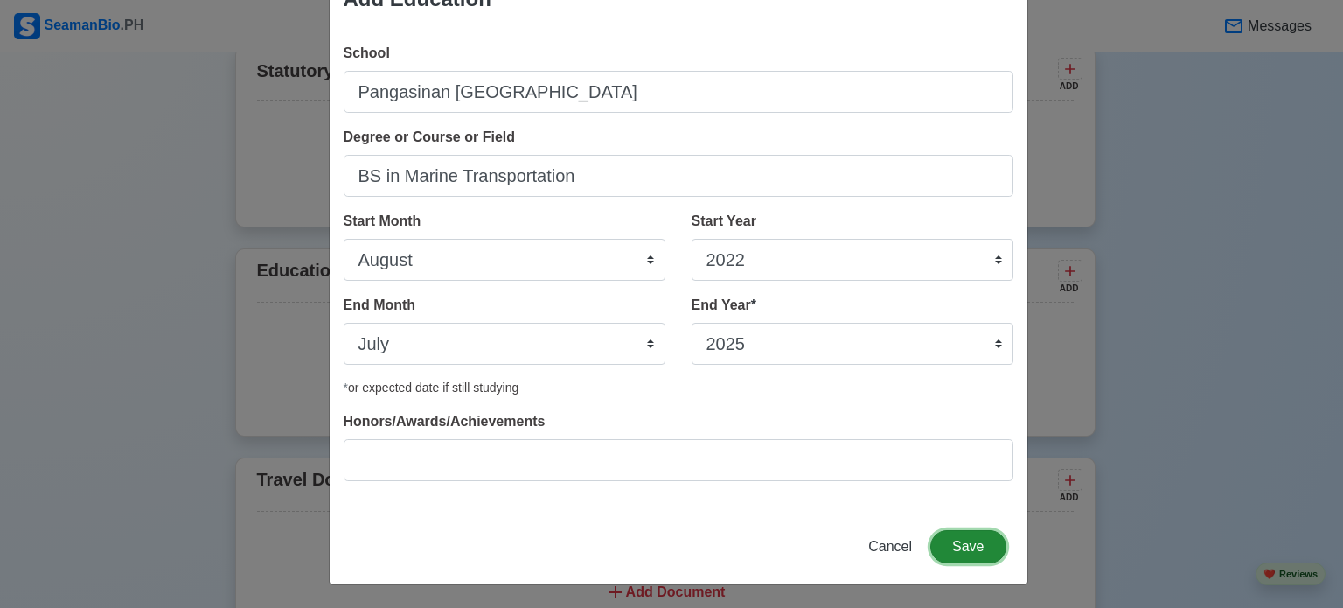
click at [964, 547] on button "Save" at bounding box center [967, 546] width 75 height 33
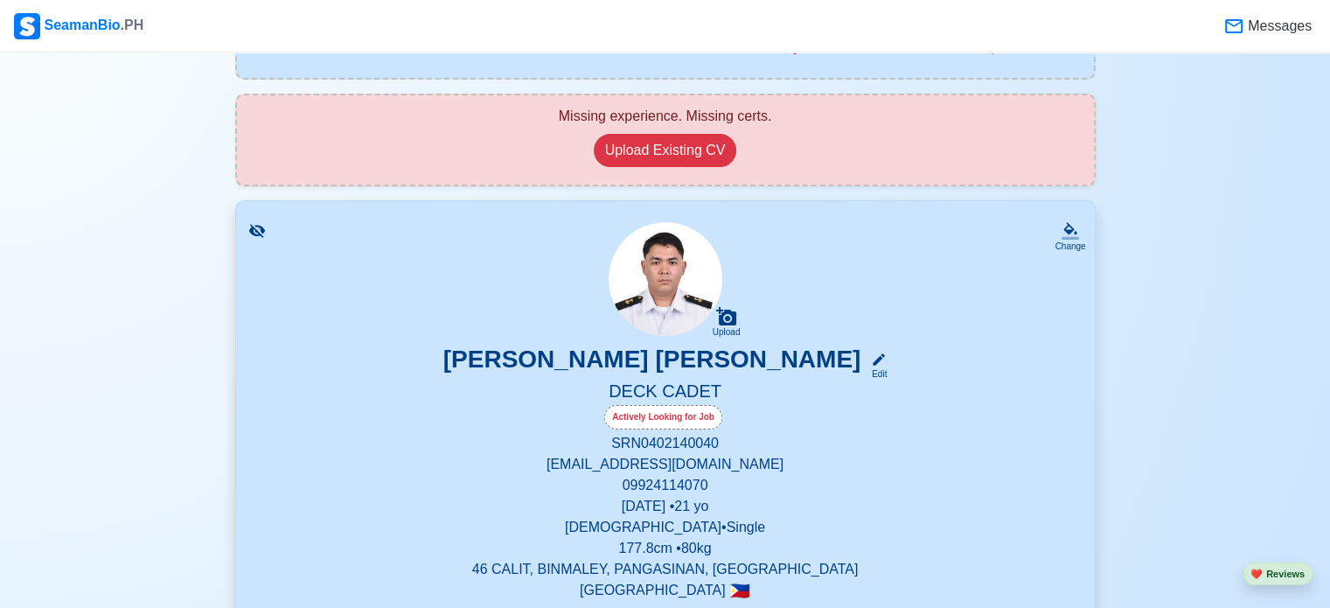
scroll to position [262, 0]
